Goal: Navigation & Orientation: Find specific page/section

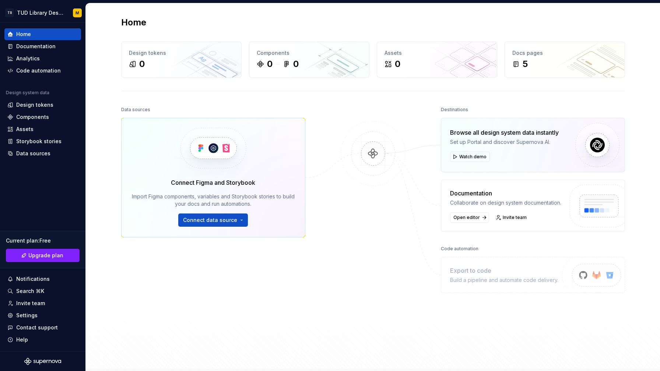
click at [411, 258] on div "Data sources Connect Figma and Storybook Import Figma components, variables and…" at bounding box center [373, 231] width 504 height 252
click at [241, 220] on button "Connect data source" at bounding box center [213, 220] width 70 height 13
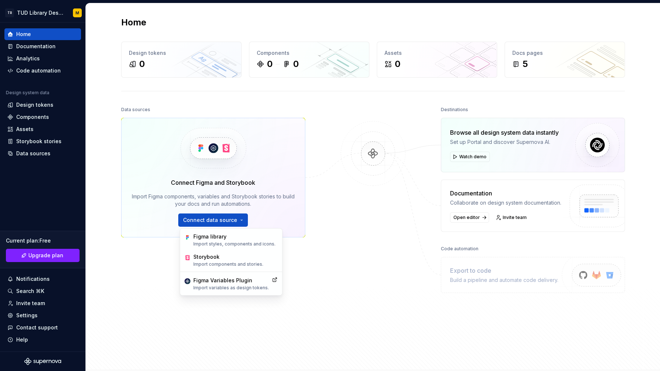
click at [358, 258] on div at bounding box center [373, 216] width 74 height 223
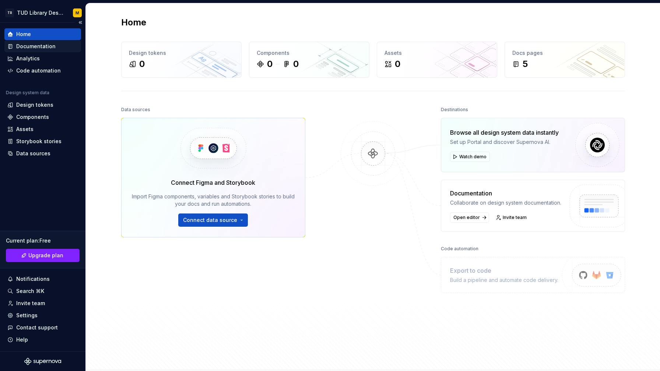
click at [47, 50] on div "Documentation" at bounding box center [42, 47] width 77 height 12
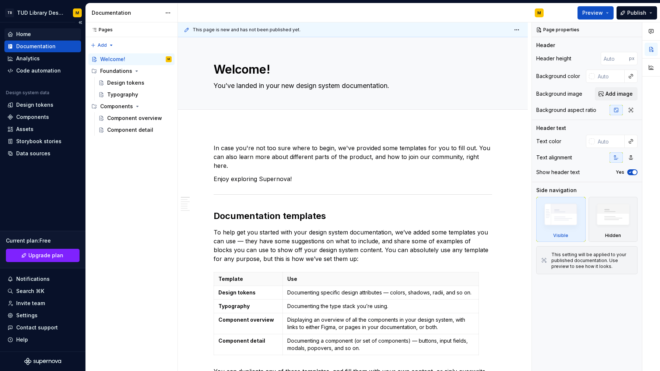
click at [46, 37] on div "Home" at bounding box center [42, 34] width 71 height 7
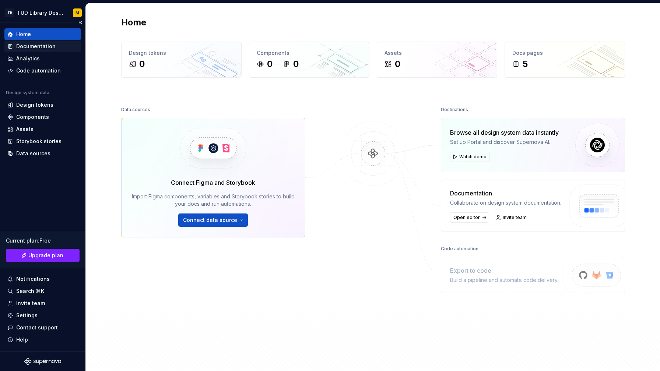
click at [43, 44] on div "Documentation" at bounding box center [35, 46] width 39 height 7
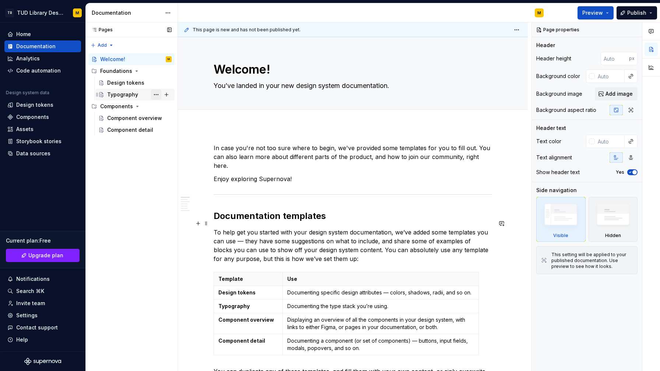
type textarea "*"
click at [29, 57] on div "Analytics" at bounding box center [28, 58] width 24 height 7
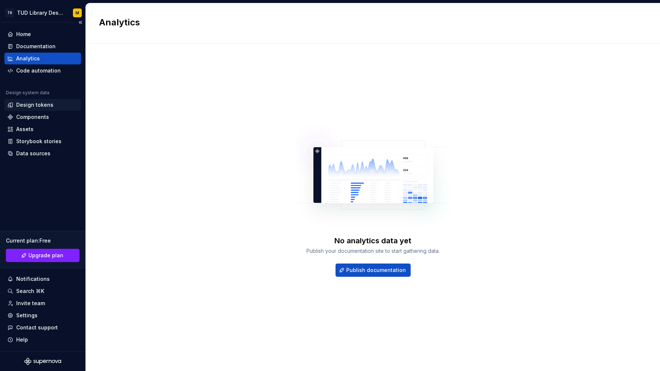
click at [26, 106] on div "Design tokens" at bounding box center [34, 104] width 37 height 7
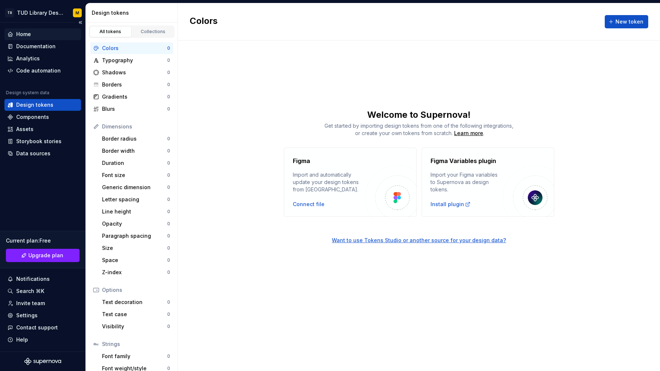
click at [37, 37] on div "Home" at bounding box center [42, 34] width 71 height 7
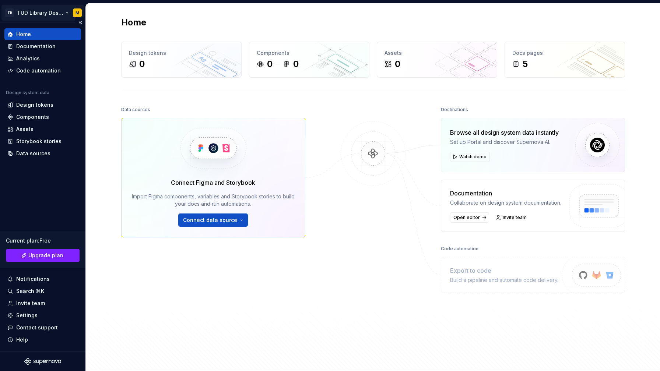
click at [58, 11] on html "TR TUD Library Design System M Home Documentation Analytics Code automation Des…" at bounding box center [330, 185] width 660 height 371
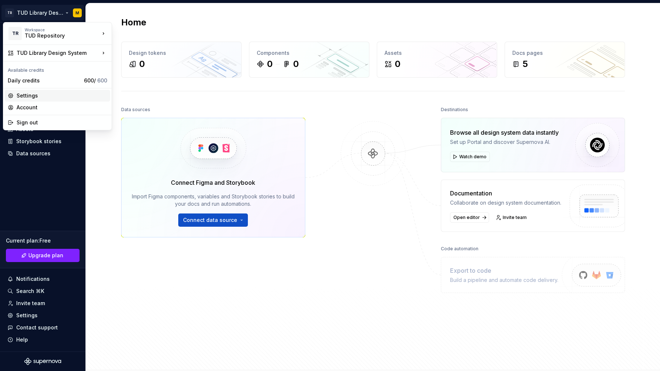
click at [59, 99] on div "Settings" at bounding box center [57, 96] width 105 height 12
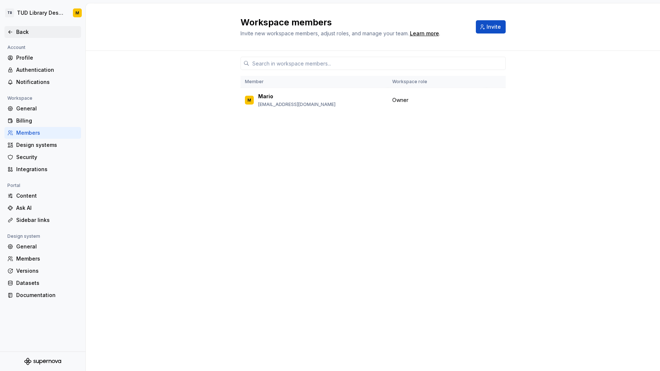
click at [9, 30] on icon at bounding box center [10, 32] width 6 height 6
